Goal: Task Accomplishment & Management: Complete application form

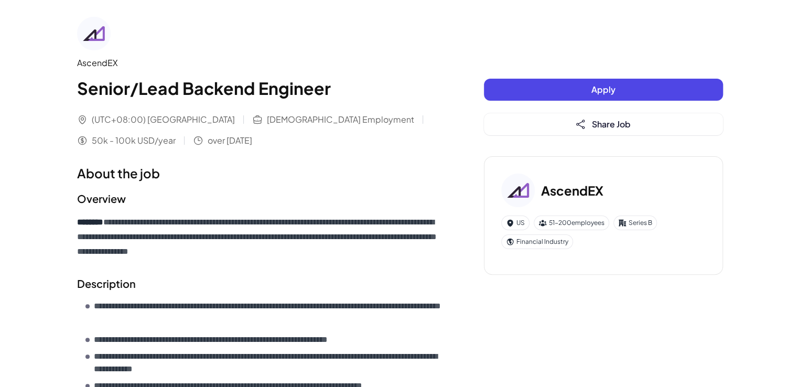
click at [550, 86] on button "Apply" at bounding box center [603, 90] width 239 height 22
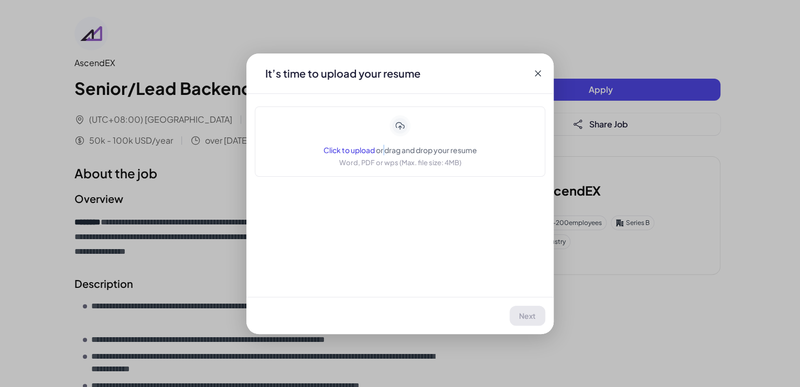
click at [382, 155] on div "Click to upload or drag and drop your resume Word, PDF or wps (Max. file size: …" at bounding box center [400, 141] width 154 height 52
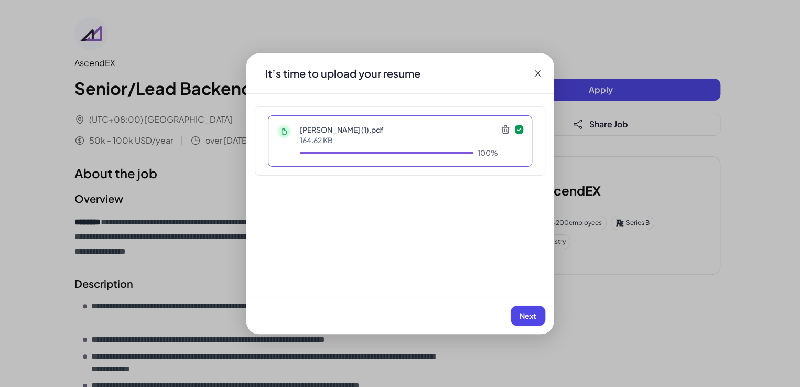
click at [522, 313] on span "Next" at bounding box center [527, 315] width 17 height 9
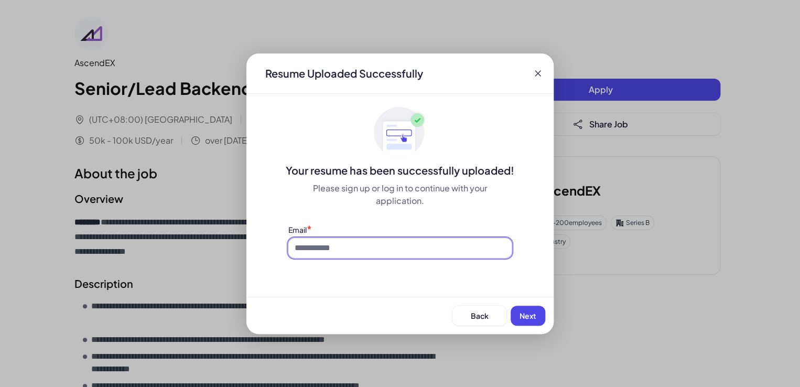
click at [356, 250] on input at bounding box center [399, 248] width 223 height 20
type input "**********"
drag, startPoint x: 547, startPoint y: 315, endPoint x: 542, endPoint y: 315, distance: 5.3
click at [542, 315] on div "Back Next" at bounding box center [399, 315] width 307 height 37
click at [534, 317] on span "Next" at bounding box center [527, 315] width 17 height 9
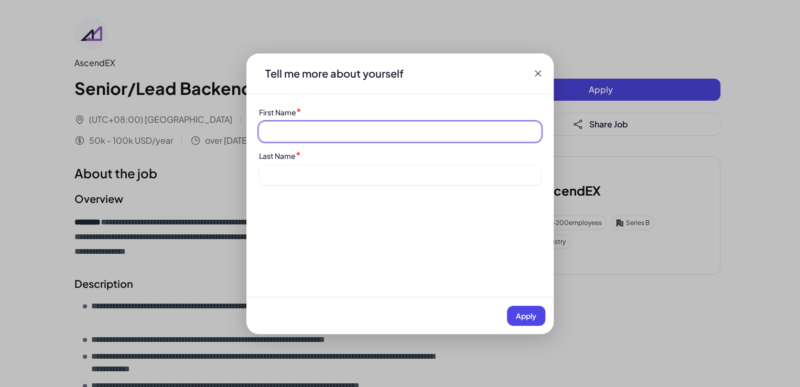
click at [357, 133] on input at bounding box center [400, 132] width 282 height 20
type input "*****"
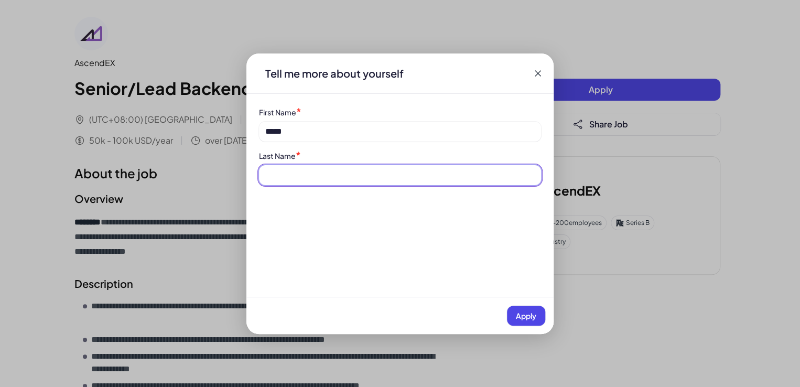
click at [337, 170] on input at bounding box center [400, 175] width 282 height 20
type input "******"
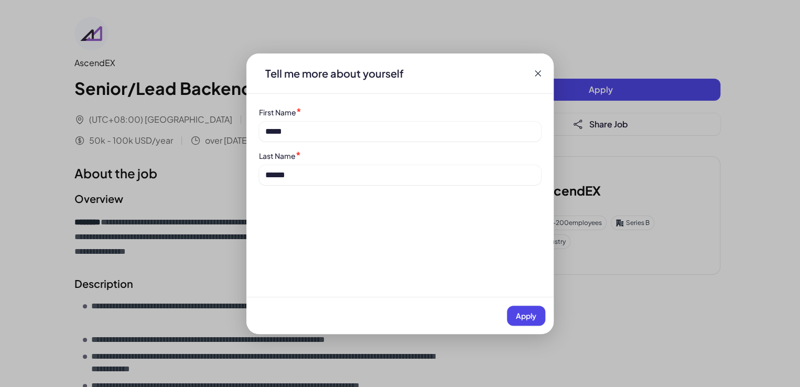
drag, startPoint x: 525, startPoint y: 317, endPoint x: 530, endPoint y: 313, distance: 6.3
click at [526, 316] on span "Apply" at bounding box center [526, 315] width 20 height 9
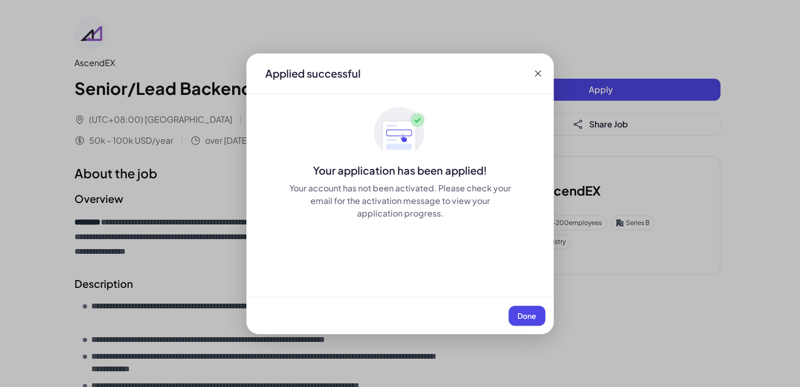
click at [530, 319] on button "Done" at bounding box center [526, 315] width 37 height 20
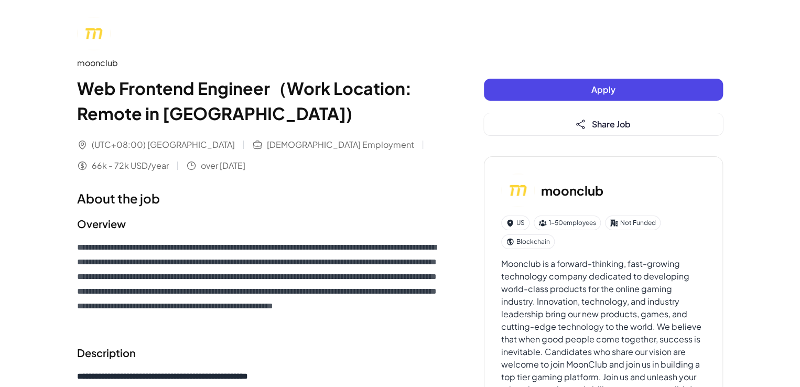
click at [567, 83] on button "Apply" at bounding box center [603, 90] width 239 height 22
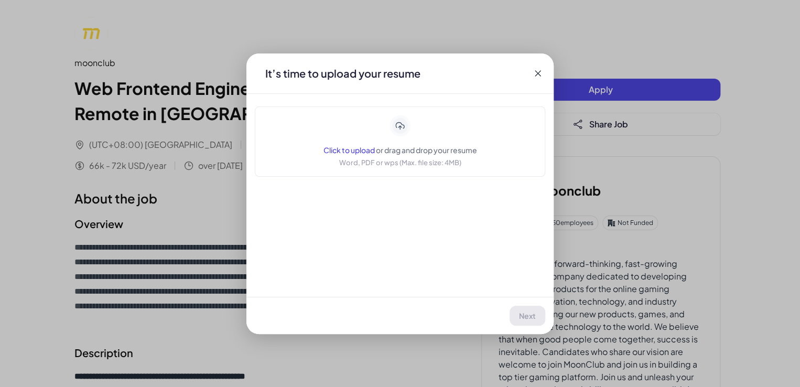
click at [406, 141] on div "Click to upload or drag and drop your resume Word, PDF or wps (Max. file size: …" at bounding box center [400, 141] width 154 height 52
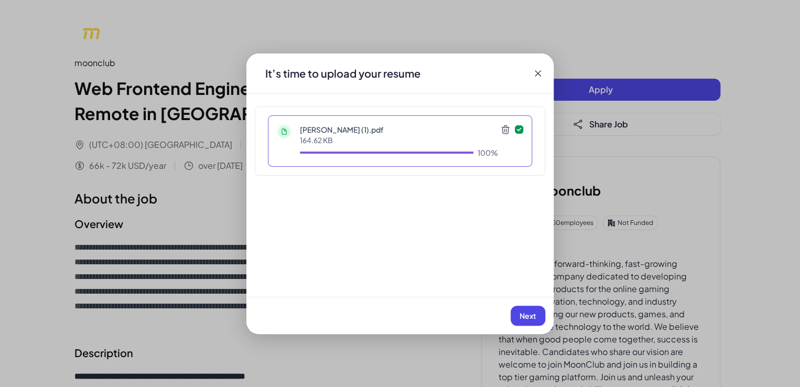
click at [521, 309] on button "Next" at bounding box center [527, 315] width 35 height 20
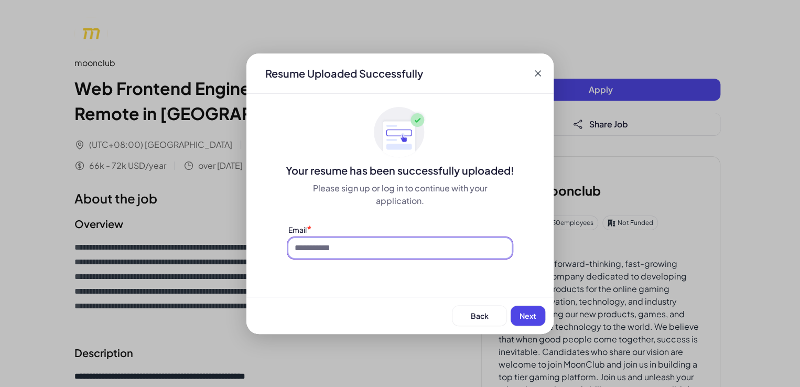
click at [375, 254] on input at bounding box center [399, 248] width 223 height 20
drag, startPoint x: 375, startPoint y: 245, endPoint x: 373, endPoint y: 250, distance: 5.6
click at [375, 245] on input at bounding box center [399, 248] width 223 height 20
type input "**********"
click at [517, 311] on button "Next" at bounding box center [527, 315] width 35 height 20
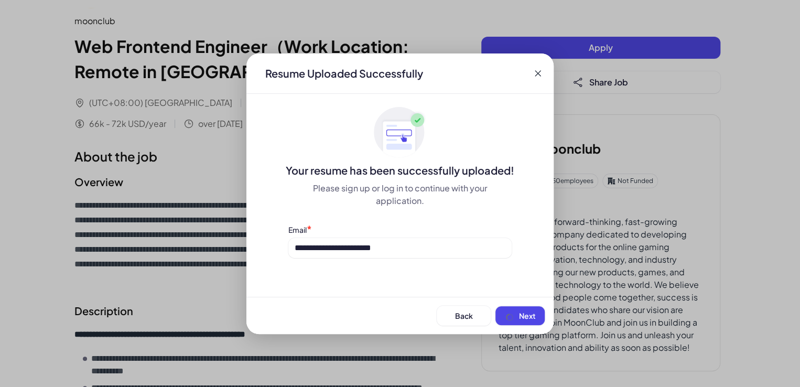
scroll to position [105, 0]
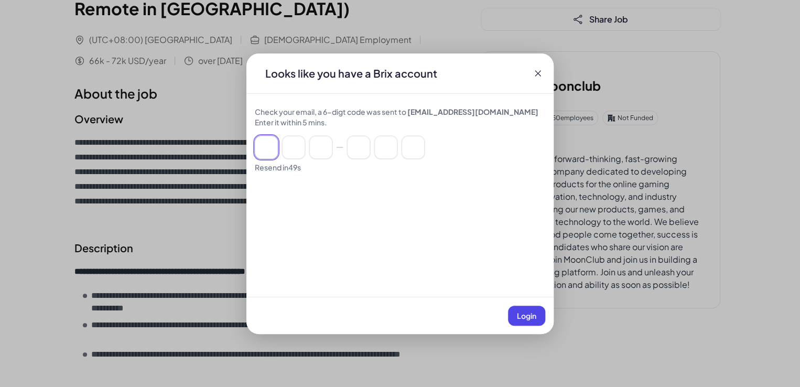
click at [262, 148] on input at bounding box center [266, 147] width 23 height 23
paste input "******"
type input "*"
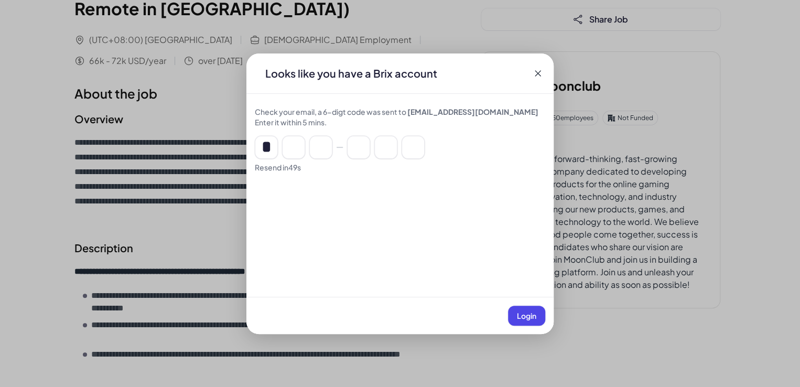
type input "*"
click at [524, 312] on span "Login" at bounding box center [526, 315] width 19 height 9
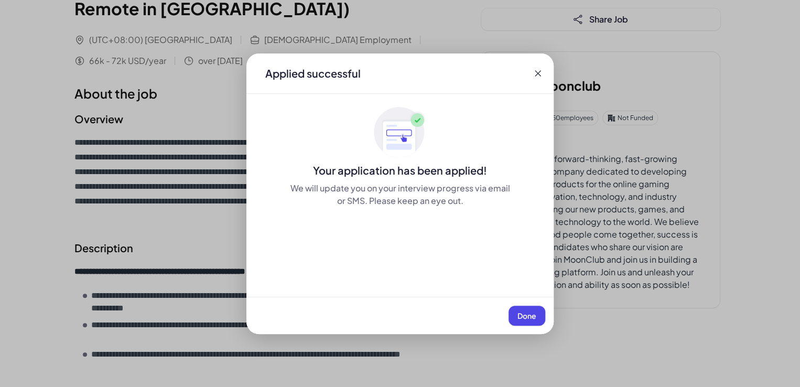
click at [519, 313] on span "Done" at bounding box center [526, 315] width 19 height 9
